Goal: Contribute content: Contribute content

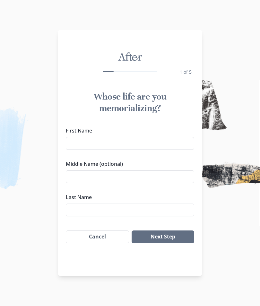
click at [123, 144] on input "First Name" at bounding box center [130, 143] width 128 height 13
type input "[PERSON_NAME]"
type input "Lanaus"
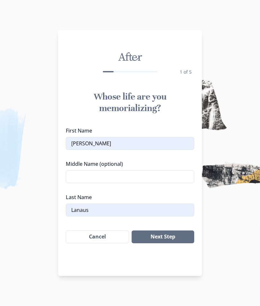
click at [104, 175] on input "Middle Name (optional)" at bounding box center [130, 177] width 128 height 13
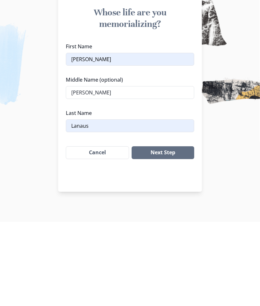
type input "[PERSON_NAME]"
click at [184, 231] on button "Next Step" at bounding box center [162, 237] width 63 height 13
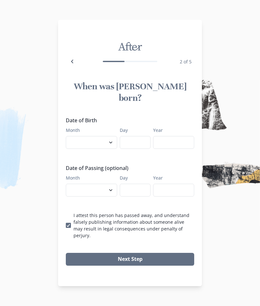
click at [111, 142] on select "January February March April May June July August September October November De…" at bounding box center [91, 142] width 51 height 13
select select "3"
click at [141, 140] on input "Day" at bounding box center [135, 142] width 31 height 13
type input "06"
click at [167, 139] on input "Year" at bounding box center [173, 142] width 41 height 13
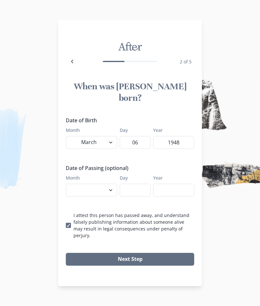
type input "1948"
click at [110, 189] on select "January February March April May June July August September October November De…" at bounding box center [91, 190] width 51 height 13
select select "10"
click at [145, 188] on input "Day" at bounding box center [135, 190] width 31 height 13
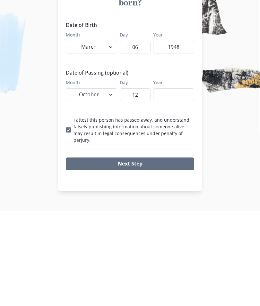
type input "12"
click at [174, 184] on input "Year" at bounding box center [173, 190] width 41 height 13
type input "2025"
click at [167, 253] on button "Next Step" at bounding box center [130, 259] width 128 height 13
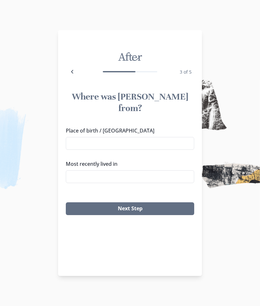
click at [126, 137] on input "Place of birth / [GEOGRAPHIC_DATA]" at bounding box center [130, 143] width 128 height 13
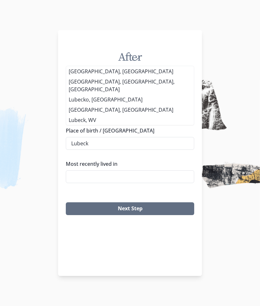
click at [107, 77] on li "[GEOGRAPHIC_DATA], [GEOGRAPHIC_DATA]" at bounding box center [130, 71] width 128 height 10
type input "[GEOGRAPHIC_DATA], [GEOGRAPHIC_DATA]"
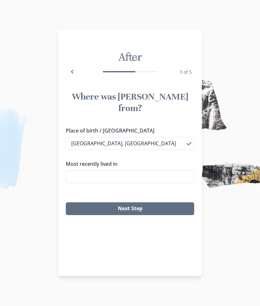
click at [123, 171] on input "Most recently lived in" at bounding box center [130, 177] width 128 height 13
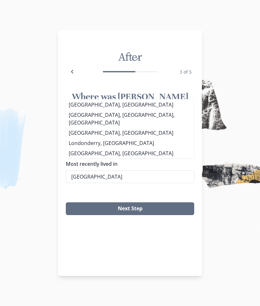
click at [118, 124] on li "[GEOGRAPHIC_DATA], [GEOGRAPHIC_DATA], [GEOGRAPHIC_DATA]" at bounding box center [130, 119] width 128 height 18
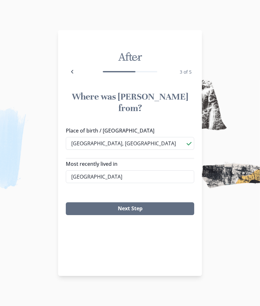
type input "[GEOGRAPHIC_DATA], [GEOGRAPHIC_DATA], [GEOGRAPHIC_DATA]"
click at [167, 203] on button "Next Step" at bounding box center [130, 209] width 128 height 13
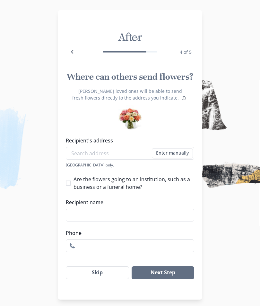
scroll to position [11, 0]
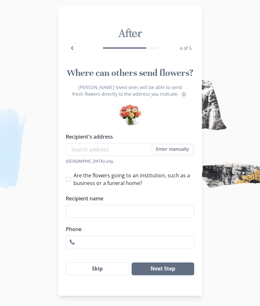
click at [106, 270] on button "Skip" at bounding box center [97, 269] width 63 height 13
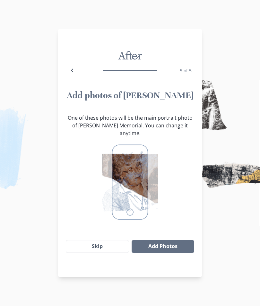
click at [110, 240] on button "Skip" at bounding box center [97, 246] width 63 height 13
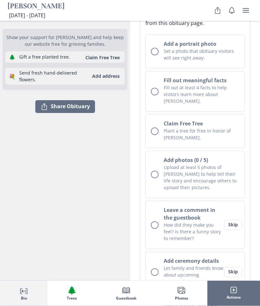
scroll to position [124, 0]
click at [157, 95] on div "Unchecked circle" at bounding box center [155, 92] width 8 height 8
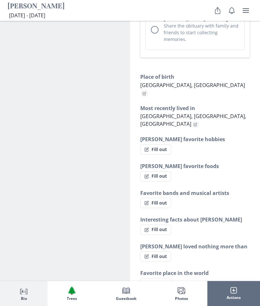
scroll to position [546, 0]
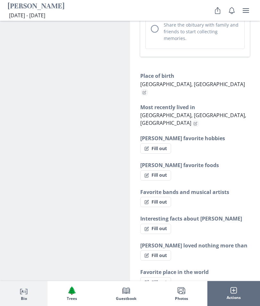
click at [158, 144] on button "Fill out" at bounding box center [155, 149] width 31 height 10
select select "[PERSON_NAME] favorite hobbies"
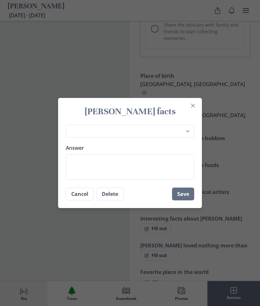
click at [99, 174] on textarea "Answer" at bounding box center [130, 168] width 128 height 26
type textarea "G"
type textarea "x"
type textarea "Go"
type textarea "x"
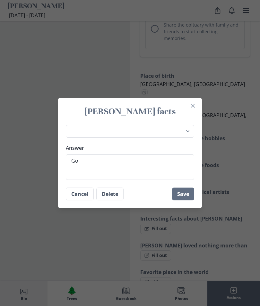
type textarea "Gol"
type textarea "x"
type textarea "Golf"
type textarea "x"
type textarea "Golf"
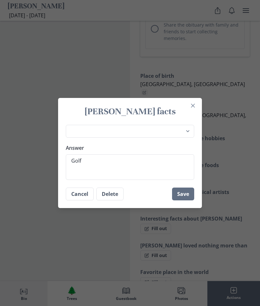
type textarea "x"
type textarea "Golf g"
type textarea "x"
type textarea "Golf ga"
type textarea "x"
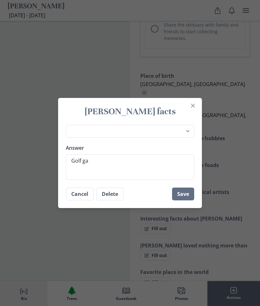
type textarea "Golf gar"
type textarea "x"
type textarea "Golf gard"
type textarea "x"
type textarea "Golf garde"
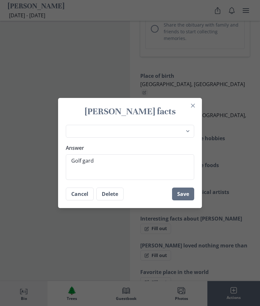
type textarea "x"
type textarea "Golf garden"
type textarea "x"
type textarea "Golf gardeni"
type textarea "x"
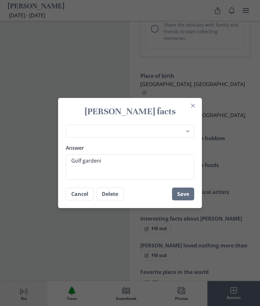
type textarea "Golf gardenin"
type textarea "x"
type textarea "Golf gardening"
type textarea "x"
type textarea "Golf gardening"
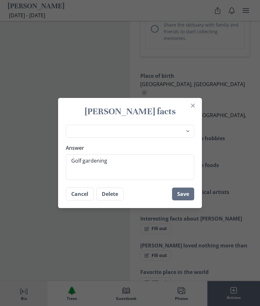
type textarea "x"
type textarea "Golf gardening c"
type textarea "x"
type textarea "Golf gardening co"
type textarea "x"
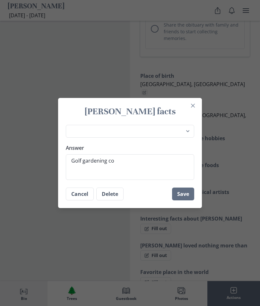
type textarea "Golf gardening coo"
type textarea "x"
type textarea "Golf gardening cook"
type textarea "x"
type textarea "Golf gardening cooki"
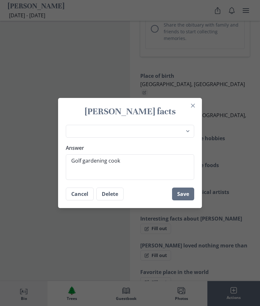
type textarea "x"
type textarea "Golf gardening cookin"
type textarea "x"
type textarea "Golf gardening cooking"
type textarea "x"
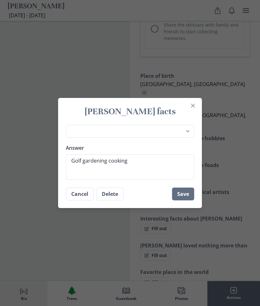
type textarea "Golf gardening cooking"
type textarea "x"
type textarea "Golf gardening cooking f"
type textarea "x"
type textarea "Golf gardening cooking fa"
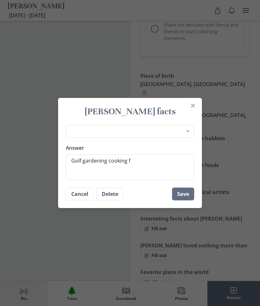
type textarea "x"
type textarea "Golf gardening cooking fam"
type textarea "x"
type textarea "Golf gardening cooking fami"
type textarea "x"
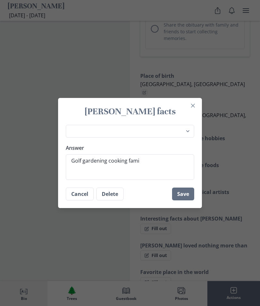
type textarea "Golf gardening cooking famil"
type textarea "x"
type textarea "Golf gardening cooking family"
type textarea "x"
type textarea "Golf gardening cooking family"
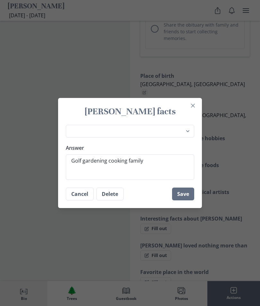
type textarea "x"
type textarea "Golf gardening cooking family o"
type textarea "x"
type textarea "Golf gardening cooking family ou"
type textarea "x"
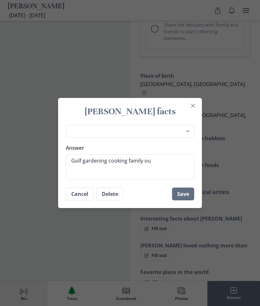
type textarea "Golf gardening cooking family out"
type textarea "x"
type textarea "Golf gardening cooking family outi"
type textarea "x"
type textarea "Golf gardening cooking family outin"
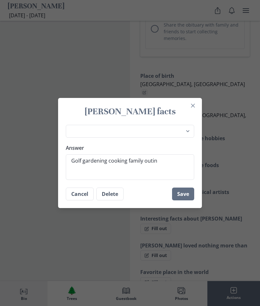
type textarea "x"
type textarea "Golf gardening cooking family outing"
type textarea "x"
type textarea "Golf gardening cooking family outings"
type textarea "x"
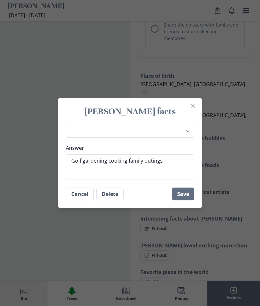
type textarea "Golf gardening cooking family outings"
click at [189, 201] on button "Save" at bounding box center [183, 194] width 22 height 13
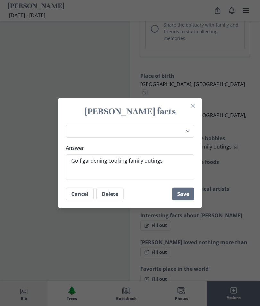
type textarea "x"
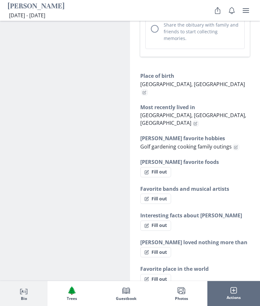
click at [151, 167] on button "Fill out" at bounding box center [155, 172] width 31 height 10
select select "[PERSON_NAME] favorite foods"
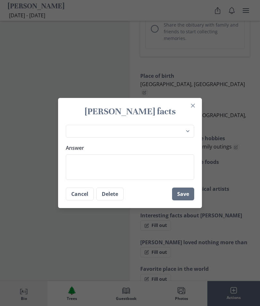
click at [92, 174] on textarea "Answer" at bounding box center [130, 168] width 128 height 26
type textarea "x"
type textarea "R"
type textarea "x"
type textarea "Roa"
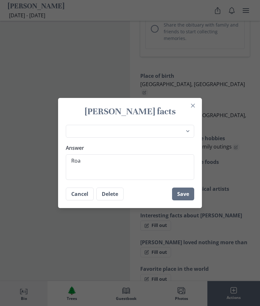
type textarea "x"
type textarea "Roas"
type textarea "x"
type textarea "Roast"
type textarea "x"
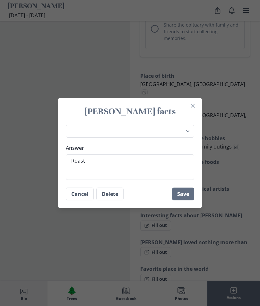
type textarea "Roast c"
type textarea "x"
type textarea "Roast chi"
type textarea "x"
type textarea "Roast chic"
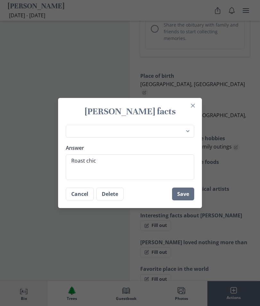
type textarea "x"
type textarea "Roast [DEMOGRAPHIC_DATA]"
type textarea "x"
type textarea "Roast chicken"
type textarea "x"
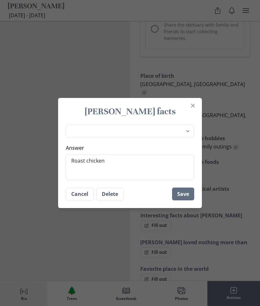
type textarea "Roast chicken"
type textarea "x"
type textarea "Roast chicken d"
type textarea "x"
type textarea "Roast chicken di"
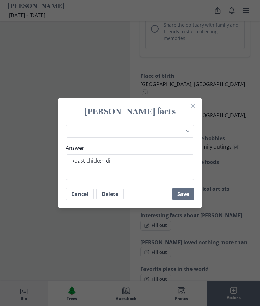
type textarea "x"
type textarea "Roast chicken din"
type textarea "x"
type textarea "Roast chicken dinn"
type textarea "x"
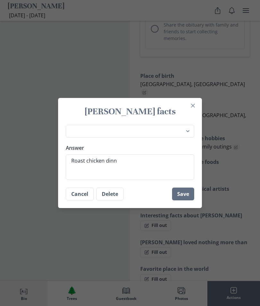
type textarea "Roast chicken dinne"
type textarea "x"
type textarea "Roast chicken dinner"
type textarea "x"
type textarea "Roast chicken dinner"
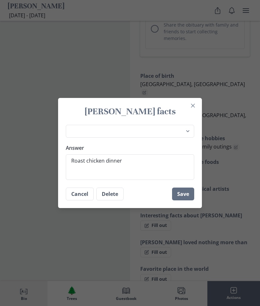
click at [187, 138] on select "Place of birth Most recently lived in [PERSON_NAME] favorite hobbies [PERSON_NA…" at bounding box center [130, 131] width 128 height 13
click at [140, 174] on textarea "Roast chicken dinner" at bounding box center [130, 168] width 128 height 26
type textarea "x"
type textarea "Roast chicken dinner n"
type textarea "x"
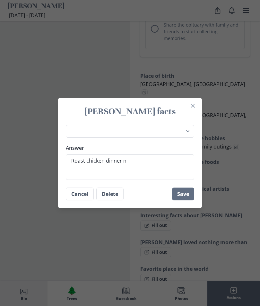
type textarea "Roast chicken dinner na"
type textarea "x"
type textarea "Roast chicken dinner nac"
type textarea "x"
type textarea "Roast chicken dinner nacho"
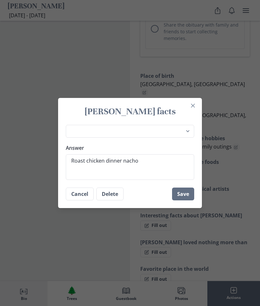
type textarea "x"
type textarea "Roast chicken dinner nach"
type textarea "x"
type textarea "Roast chicken dinner nac"
type textarea "x"
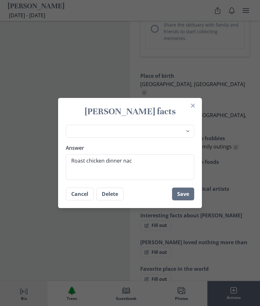
type textarea "Roast chicken dinner na"
type textarea "x"
type textarea "Roast chicken dinner n"
type textarea "x"
type textarea "Roast chicken dinner l"
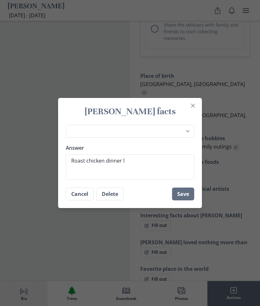
type textarea "x"
type textarea "Roast chicken dinner loa"
type textarea "x"
type textarea "Roast chicken dinner load"
type textarea "x"
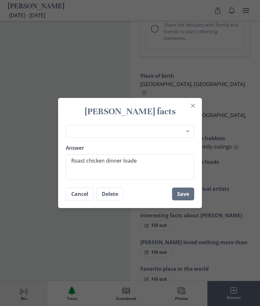
type textarea "Roast chicken dinner loaded"
type textarea "x"
type textarea "Roast chicken dinner loaded"
type textarea "x"
type textarea "Roast chicken dinner loaded n"
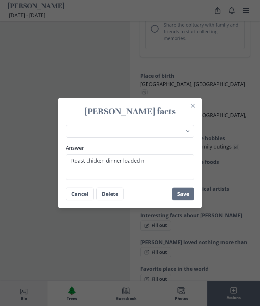
type textarea "x"
type textarea "Roast chicken dinner loaded nac"
type textarea "x"
type textarea "Roast chicken dinner loaded nach"
type textarea "x"
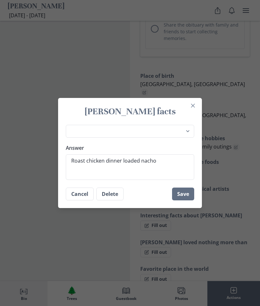
type textarea "Roast chicken dinner loaded nachos"
type textarea "x"
type textarea "Roast chicken dinner loaded nachos g"
type textarea "x"
type textarea "Roast chicken dinner loaded nachos ga"
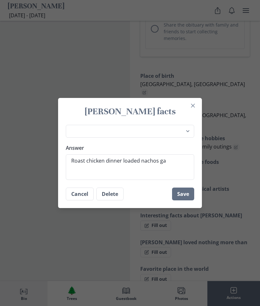
type textarea "x"
type textarea "Roast chicken dinner loaded nachos gar"
type textarea "x"
type textarea "Roast chicken dinner loaded nachos garde"
type textarea "x"
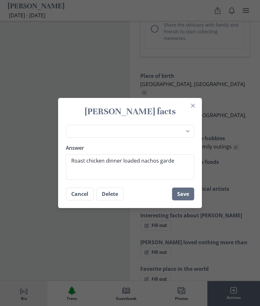
type textarea "Roast chicken dinner loaded nachos garden"
type textarea "x"
type textarea "Roast chicken dinner loaded nachos garden"
type textarea "x"
type textarea "Roast chicken dinner loaded nachos garden t"
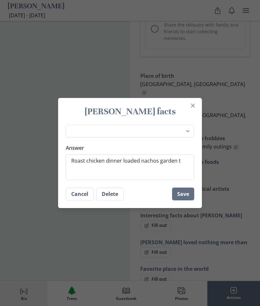
type textarea "x"
type textarea "Roast chicken dinner loaded nachos garden to"
type textarea "x"
type textarea "Roast chicken dinner loaded nachos garden [PERSON_NAME]"
type textarea "x"
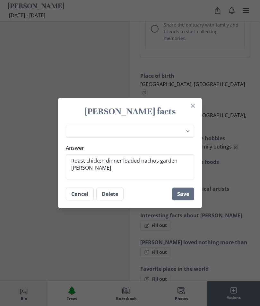
type textarea "Roast chicken dinner loaded nachos garden toma"
type textarea "x"
type textarea "Roast chicken dinner loaded nachos garden tomat"
type textarea "x"
type textarea "Roast chicken dinner loaded nachos garden tomatoes"
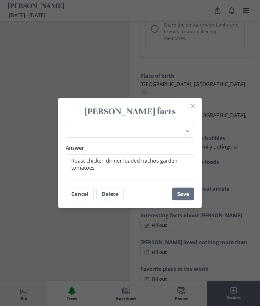
type textarea "x"
type textarea "Roast chicken dinner loaded nachos garden tomatoes"
click at [183, 201] on button "Save" at bounding box center [183, 194] width 22 height 13
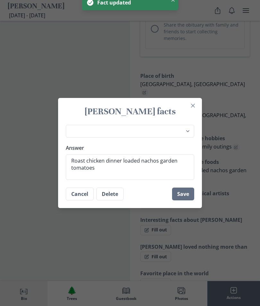
type textarea "x"
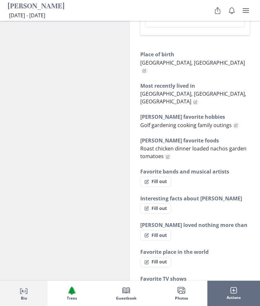
click at [156, 204] on button "Fill out" at bounding box center [155, 209] width 31 height 10
select select "Interesting facts about [PERSON_NAME]"
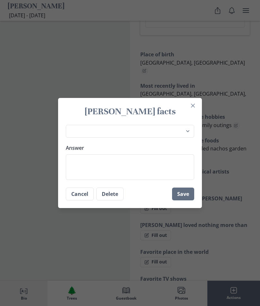
click at [84, 176] on textarea "Answer" at bounding box center [130, 168] width 128 height 26
type textarea "x"
type textarea "L"
type textarea "x"
type textarea "Lon"
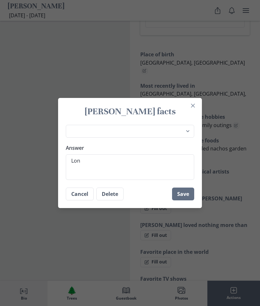
type textarea "x"
type textarea "Long"
type textarea "x"
type textarea "Long ti"
type textarea "x"
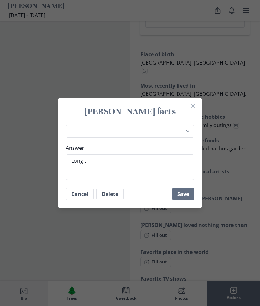
type textarea "[PERSON_NAME]"
type textarea "x"
type textarea "Long time"
type textarea "x"
type textarea "Long time c"
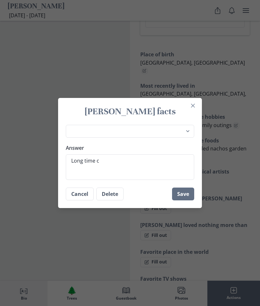
type textarea "x"
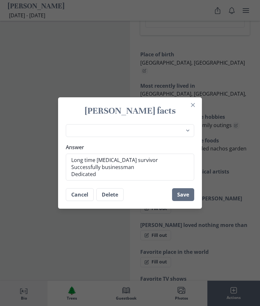
click at [106, 181] on textarea "Long time [MEDICAL_DATA] survivor Successfully businessman Dedicated" at bounding box center [130, 167] width 128 height 27
click at [185, 201] on button "Save" at bounding box center [183, 195] width 22 height 13
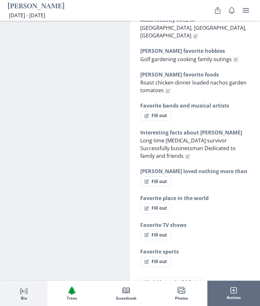
scroll to position [612, 0]
click at [160, 177] on button "Fill out" at bounding box center [155, 182] width 31 height 10
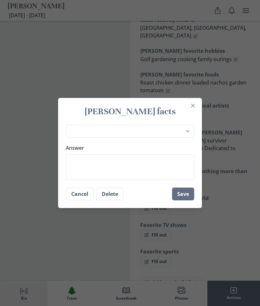
click at [81, 175] on textarea "Answer" at bounding box center [130, 168] width 128 height 26
click at [186, 201] on button "Save" at bounding box center [183, 194] width 22 height 13
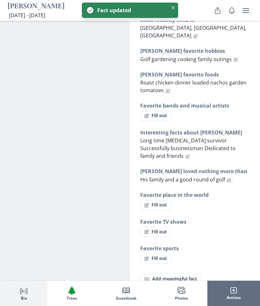
click at [156, 200] on button "Fill out" at bounding box center [155, 205] width 31 height 10
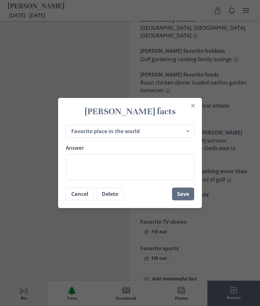
click at [82, 176] on textarea "Answer" at bounding box center [130, 168] width 128 height 26
click at [185, 201] on button "Save" at bounding box center [183, 194] width 22 height 13
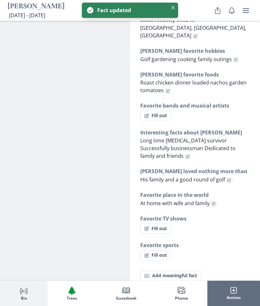
click at [162, 224] on button "Fill out" at bounding box center [155, 229] width 31 height 10
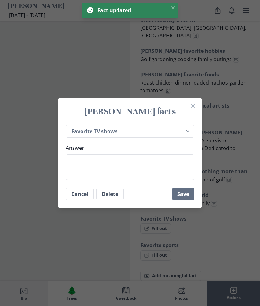
click at [90, 177] on textarea "Answer" at bounding box center [130, 168] width 128 height 26
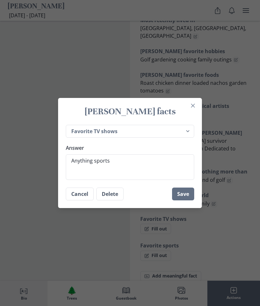
click at [191, 201] on button "Save" at bounding box center [183, 194] width 22 height 13
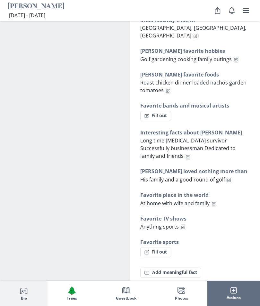
click at [160, 247] on button "Fill out" at bounding box center [155, 252] width 31 height 10
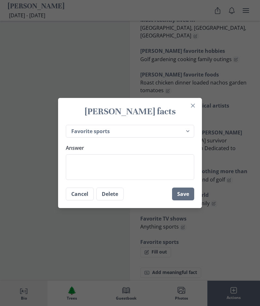
click at [92, 175] on textarea "Answer" at bounding box center [130, 168] width 128 height 26
click at [189, 201] on button "Save" at bounding box center [183, 194] width 22 height 13
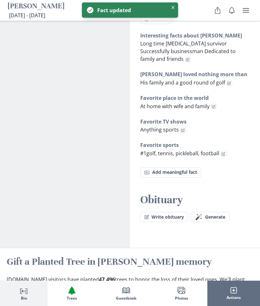
scroll to position [709, 0]
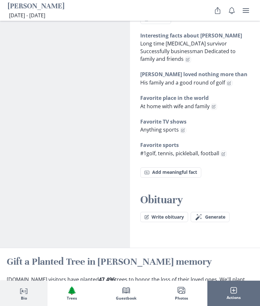
click at [165, 168] on button "Fact Add meaningful fact" at bounding box center [170, 173] width 61 height 10
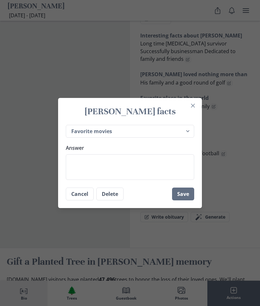
click at [81, 171] on textarea "Answer" at bounding box center [130, 168] width 128 height 26
click at [190, 201] on button "Save" at bounding box center [183, 194] width 22 height 13
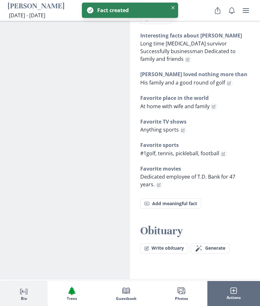
click at [224, 246] on span "Generate" at bounding box center [215, 248] width 20 height 5
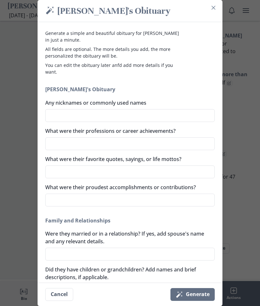
click at [71, 122] on textarea "Any nicknames or commonly used names" at bounding box center [129, 115] width 169 height 13
click at [69, 150] on textarea "What were their professions or career achievements?" at bounding box center [129, 144] width 169 height 13
click at [66, 179] on textarea "What were their favorite quotes, sayings, or life mottos?" at bounding box center [129, 172] width 169 height 13
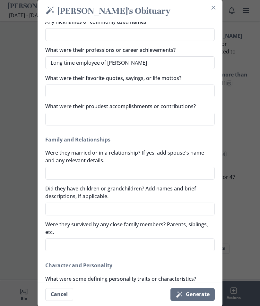
scroll to position [82, 0]
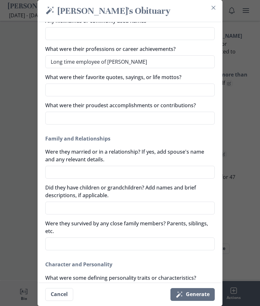
click at [62, 125] on textarea "What were their proudest accomplishments or contributions?" at bounding box center [129, 118] width 169 height 13
click at [108, 179] on textarea "Were they married or in a relationship? If yes, add spouse's name and any relev…" at bounding box center [129, 172] width 169 height 13
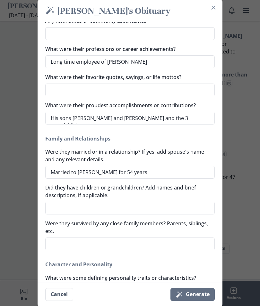
scroll to position [709, 0]
click at [76, 215] on textarea "Did they have children or grandchildren? Add names and brief descriptions, if a…" at bounding box center [129, 208] width 169 height 13
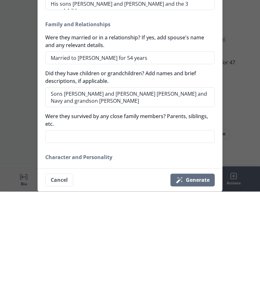
click at [142, 245] on textarea "Were they survived by any close family members? Parents, siblings, etc." at bounding box center [129, 251] width 169 height 13
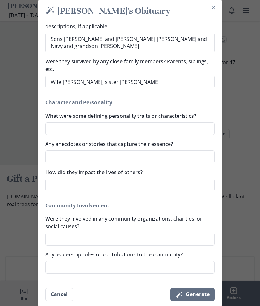
scroll to position [252, 0]
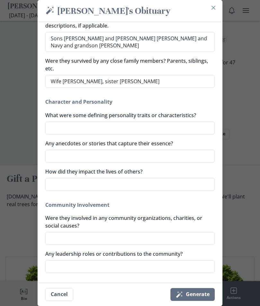
click at [78, 135] on textarea "What were some defining personality traits or characteristics?" at bounding box center [129, 128] width 169 height 13
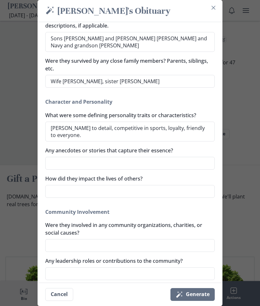
click at [81, 198] on textarea "How did they impact the lives of others?" at bounding box center [129, 191] width 169 height 13
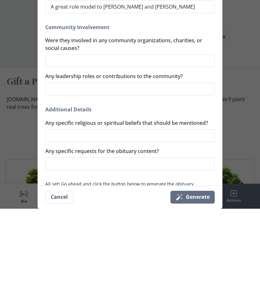
scroll to position [921, 0]
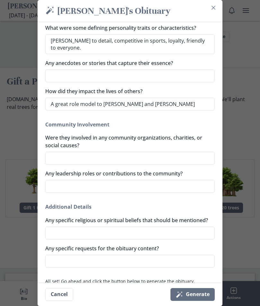
click at [200, 301] on button "Magic wand Generate" at bounding box center [192, 295] width 44 height 13
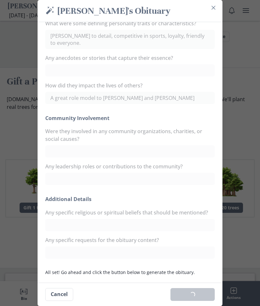
scroll to position [331, 0]
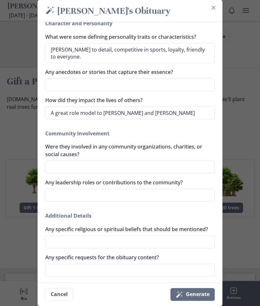
click at [198, 301] on button "Magic wand Generate" at bounding box center [192, 295] width 44 height 13
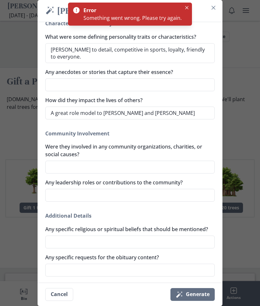
click at [189, 6] on button "Close" at bounding box center [187, 8] width 8 height 8
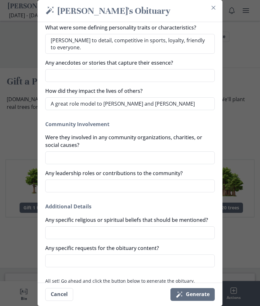
scroll to position [340, 0]
click at [202, 301] on button "Magic wand Generate" at bounding box center [192, 295] width 44 height 13
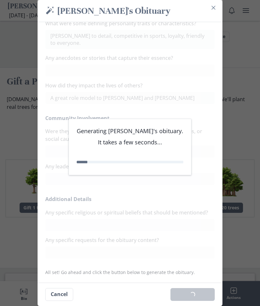
scroll to position [331, 0]
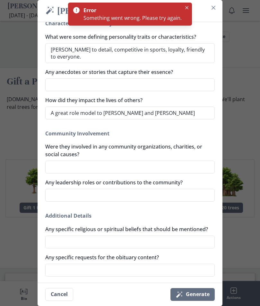
click at [185, 9] on button "Close" at bounding box center [187, 8] width 8 height 8
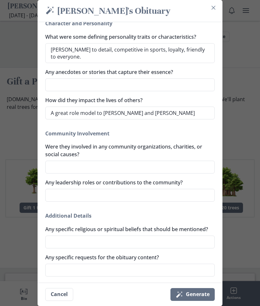
click at [217, 7] on button "Close" at bounding box center [213, 8] width 10 height 10
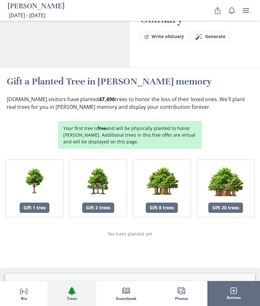
click at [235, 300] on span "Actions" at bounding box center [233, 298] width 14 height 4
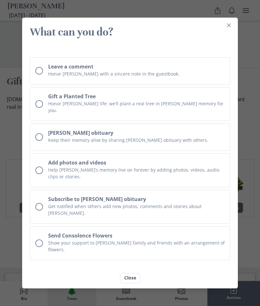
click at [132, 276] on button "Close" at bounding box center [130, 278] width 20 height 10
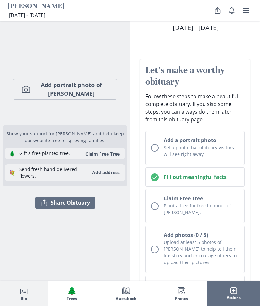
scroll to position [0, 0]
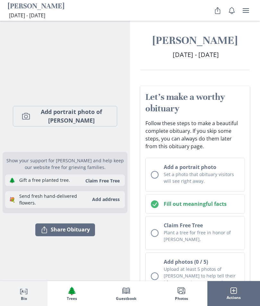
click at [245, 11] on icon "user menu" at bounding box center [246, 11] width 8 height 8
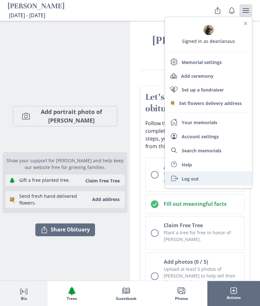
click at [198, 178] on link "Exit Log out" at bounding box center [208, 179] width 87 height 14
